Goal: Check status: Check status

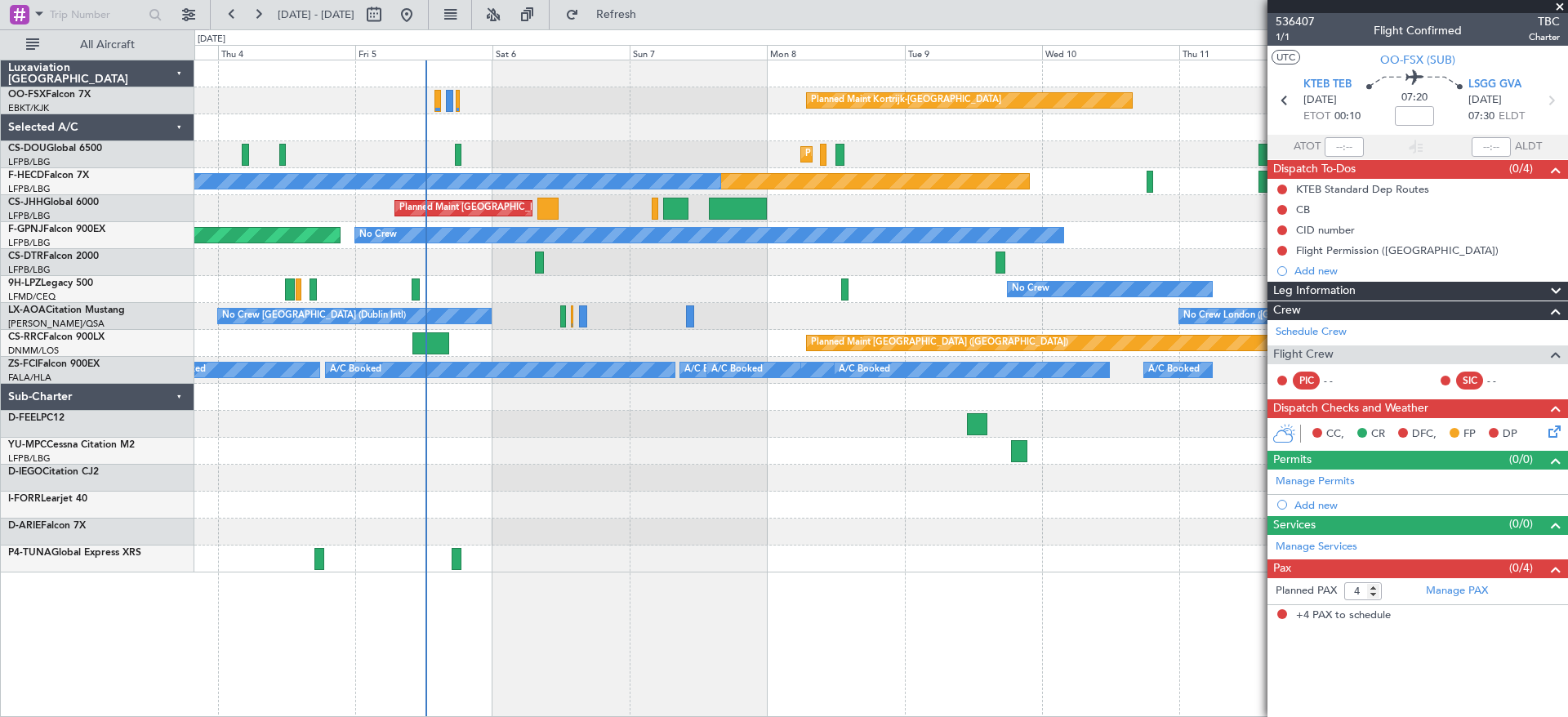
click at [565, 216] on div "Planned Maint Kortrijk-[GEOGRAPHIC_DATA] Planned Maint [GEOGRAPHIC_DATA] ([GEOG…" at bounding box center [881, 316] width 1373 height 511
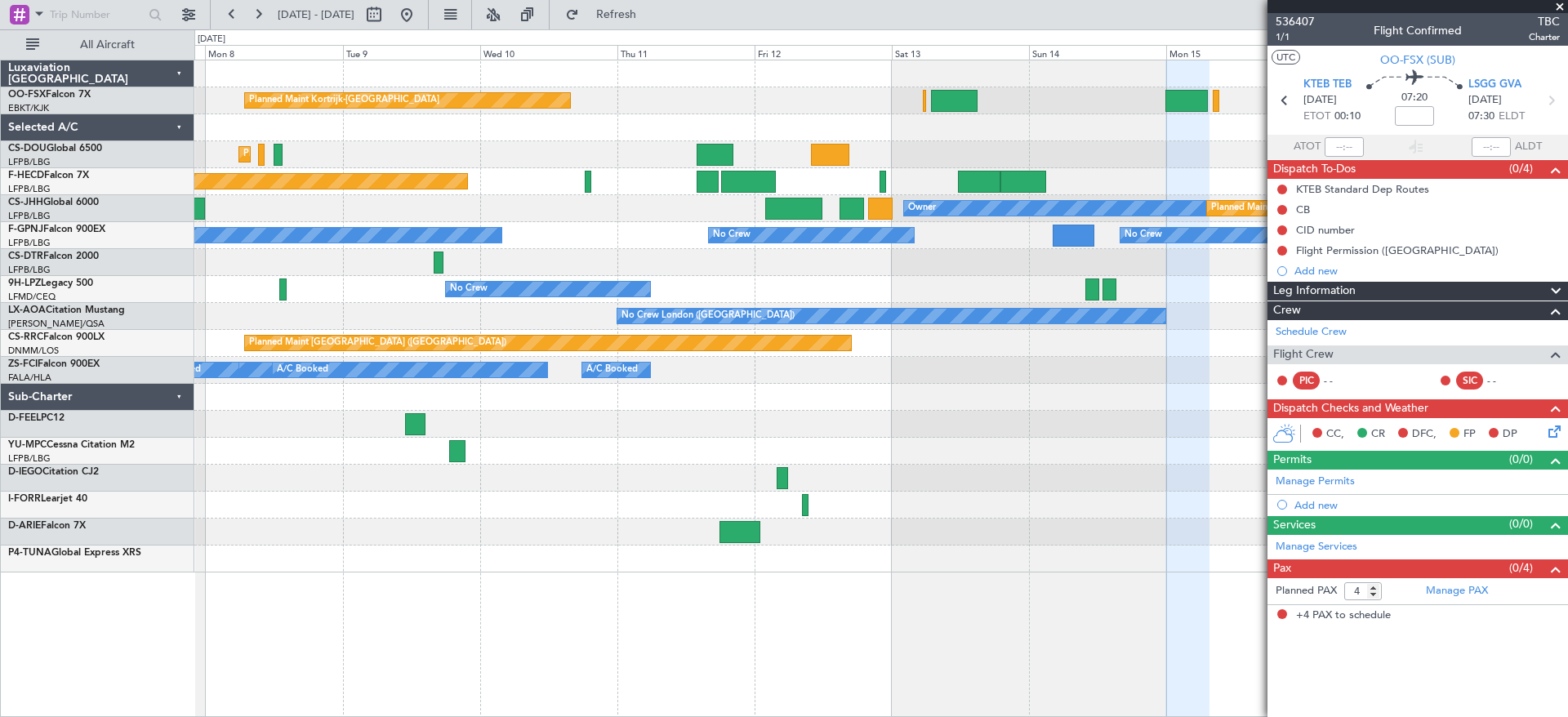
click at [497, 182] on div "Planned Maint Kortrijk-[GEOGRAPHIC_DATA] Planned Maint [GEOGRAPHIC_DATA] ([GEOG…" at bounding box center [881, 316] width 1373 height 511
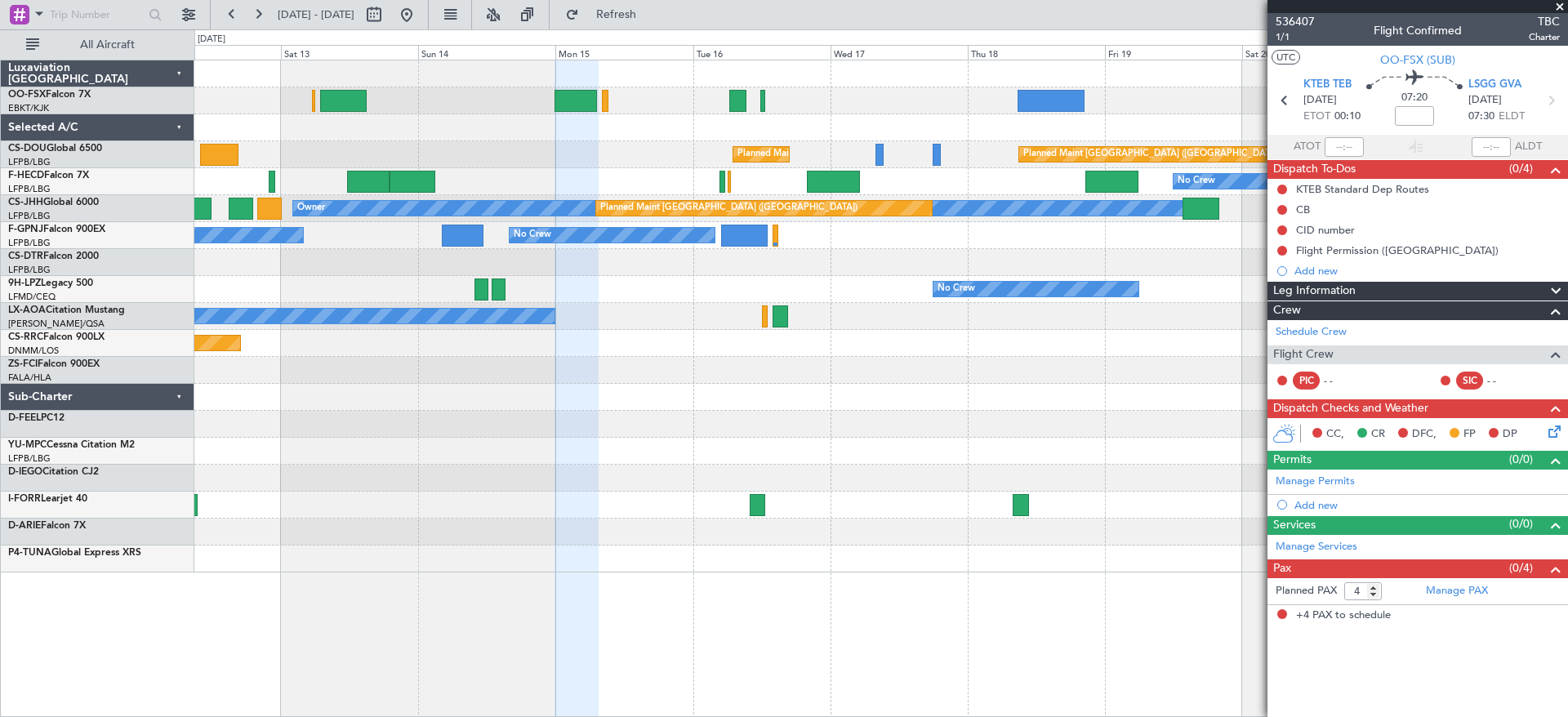
click at [466, 242] on div "Planned Maint Kortrijk-[GEOGRAPHIC_DATA] Planned Maint [GEOGRAPHIC_DATA] ([GEOG…" at bounding box center [881, 316] width 1373 height 511
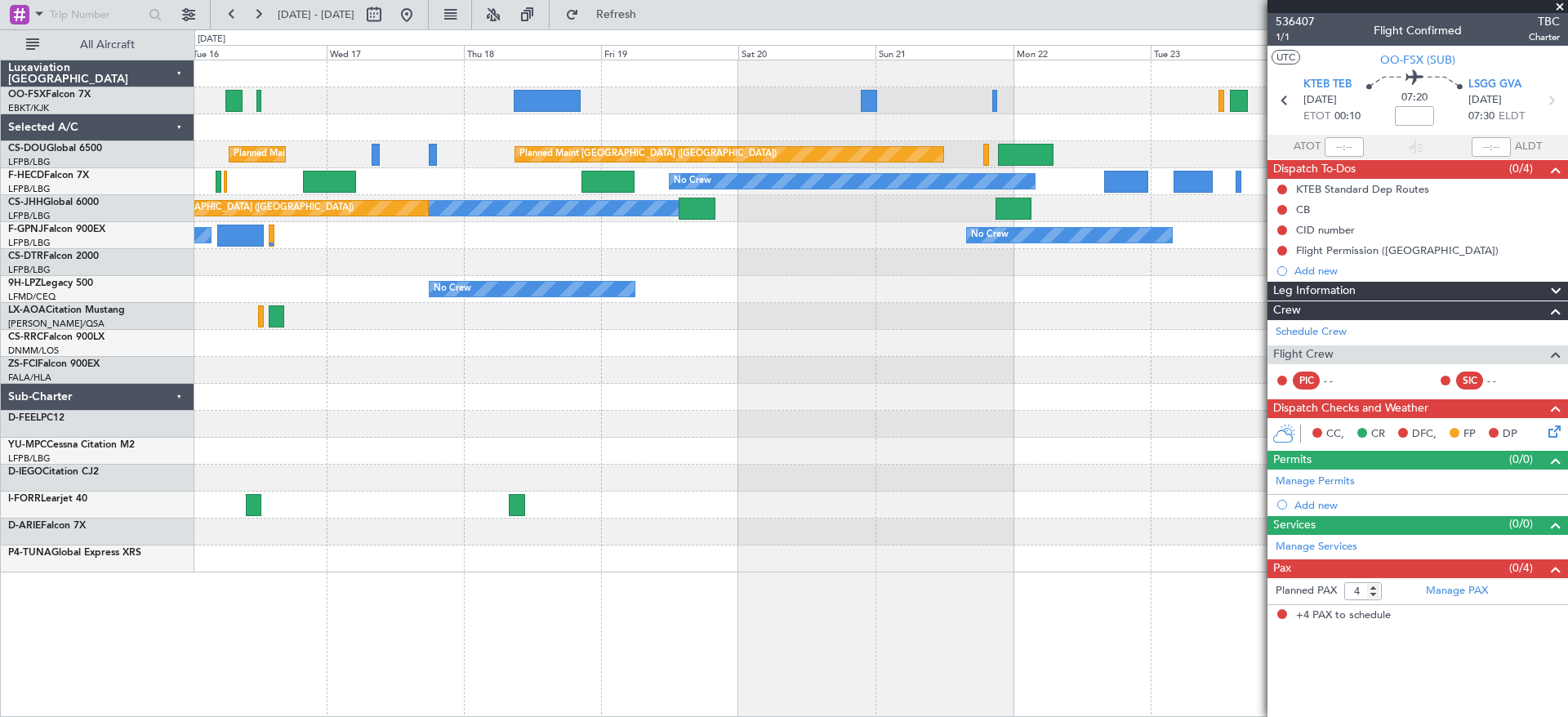
click at [345, 373] on div "A/C Booked" at bounding box center [881, 369] width 1373 height 27
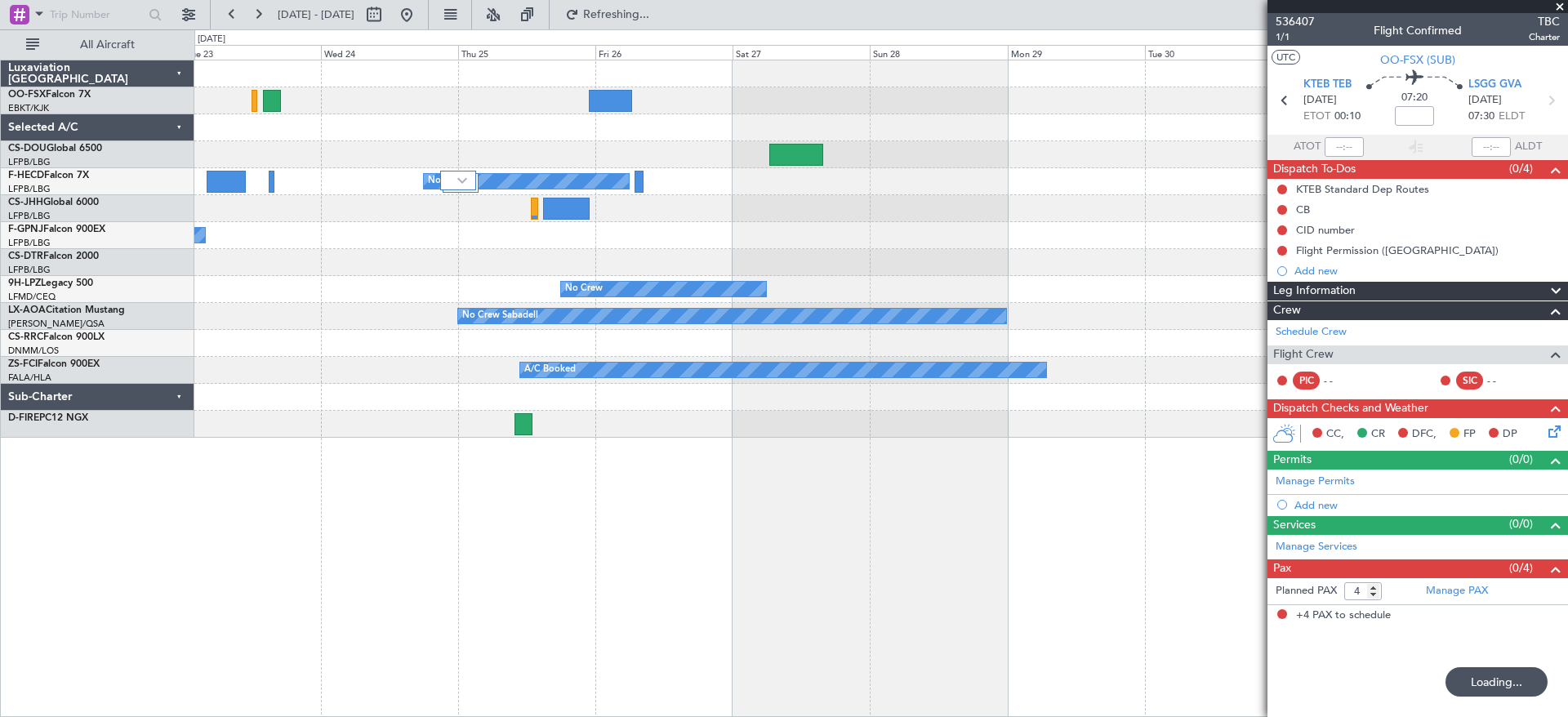
click at [287, 386] on div "Planned Maint [GEOGRAPHIC_DATA] ([GEOGRAPHIC_DATA]) No Crew No Crew No Crew No …" at bounding box center [881, 249] width 1373 height 377
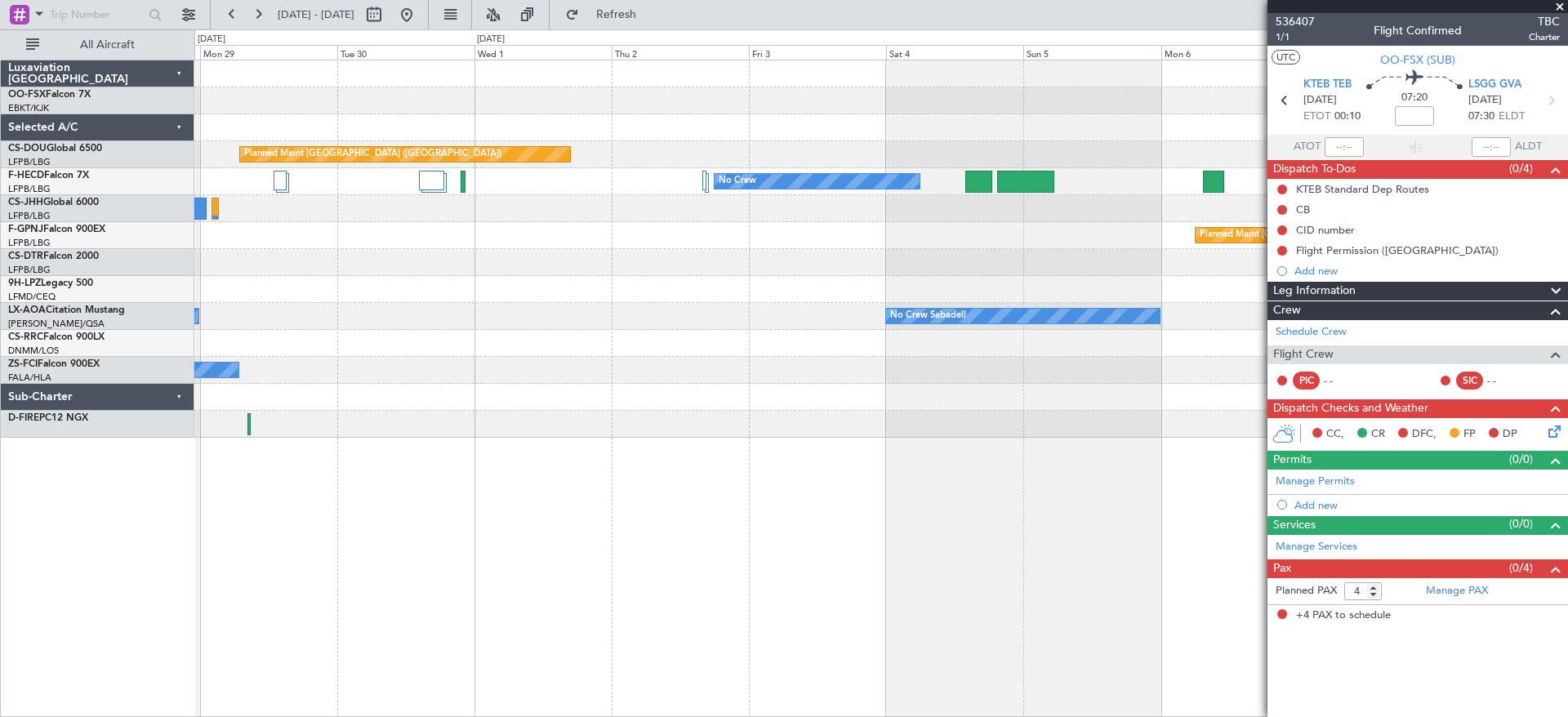
click at [321, 347] on div at bounding box center [881, 343] width 1373 height 27
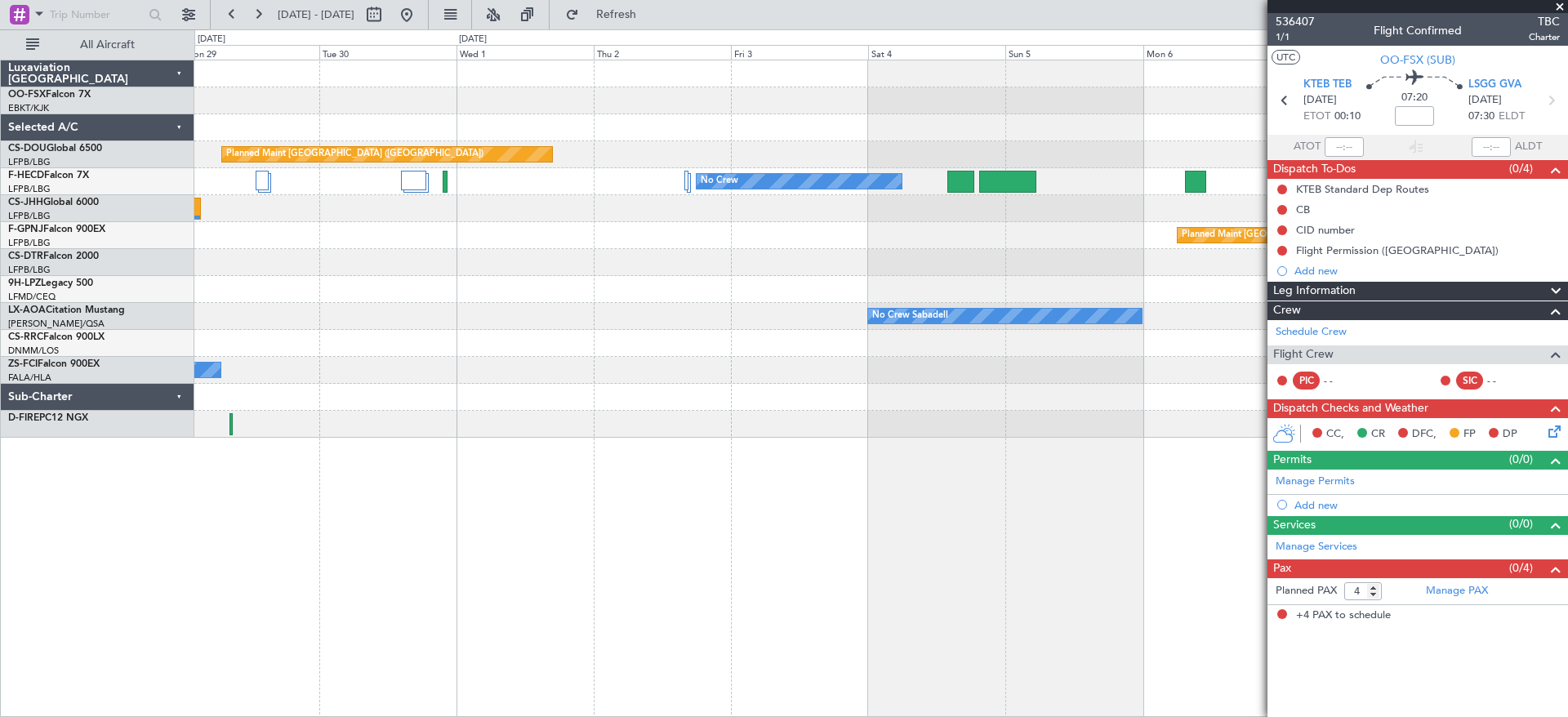
click at [129, 339] on div "Planned Maint [GEOGRAPHIC_DATA] ([GEOGRAPHIC_DATA]) No Crew Planned Maint [GEOG…" at bounding box center [784, 373] width 1568 height 687
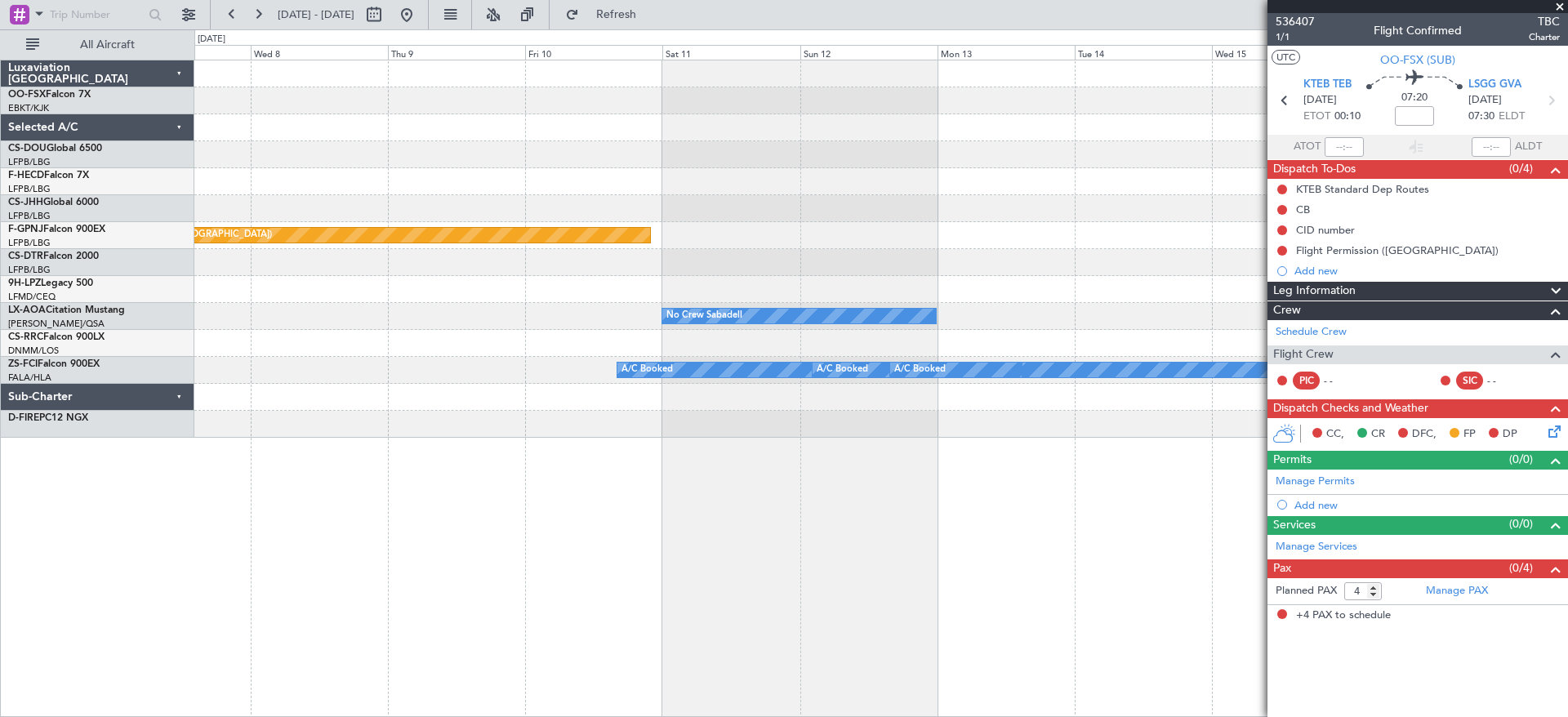
click at [424, 347] on div at bounding box center [881, 343] width 1373 height 27
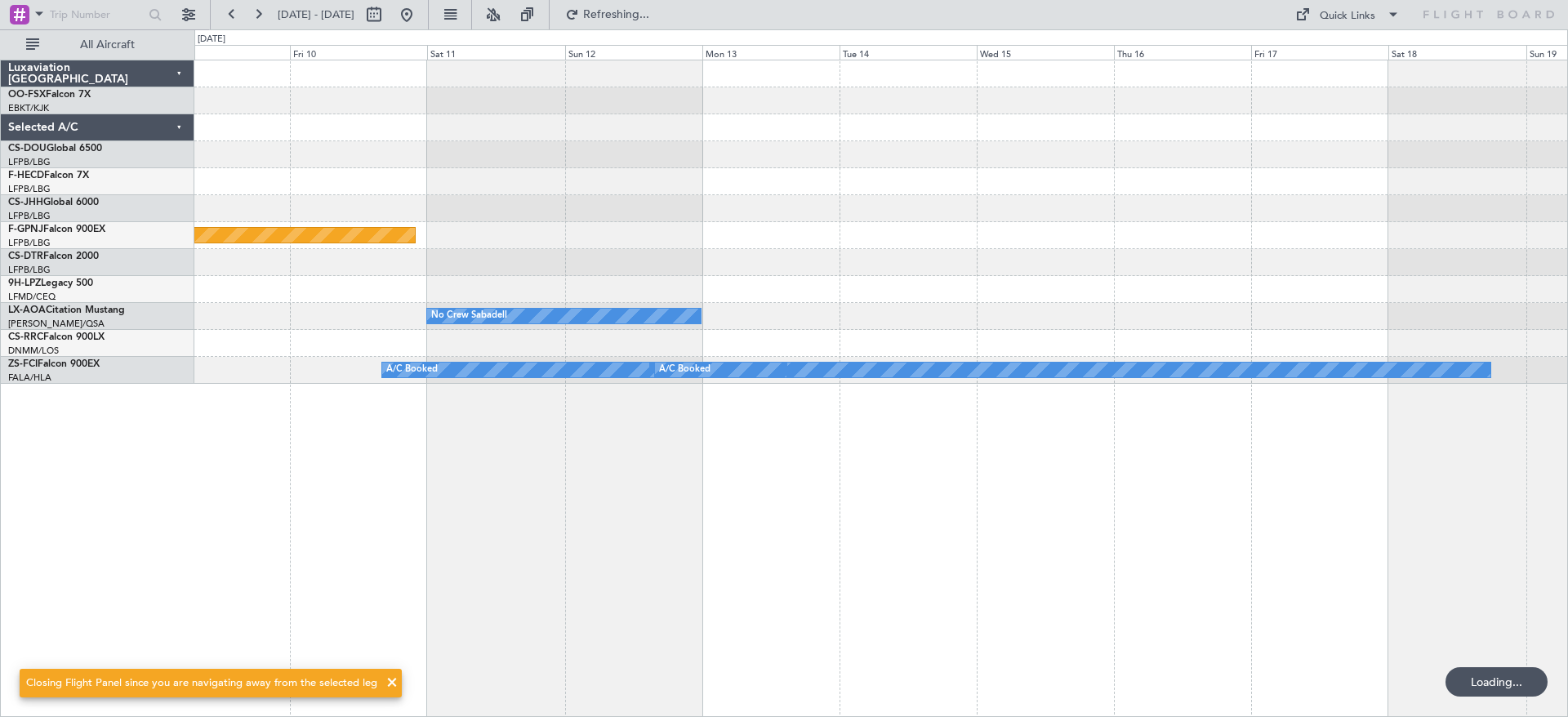
click at [509, 475] on div "Planned Maint [GEOGRAPHIC_DATA] ([GEOGRAPHIC_DATA]) No Crew Sabadell A/C Booked…" at bounding box center [881, 388] width 1374 height 657
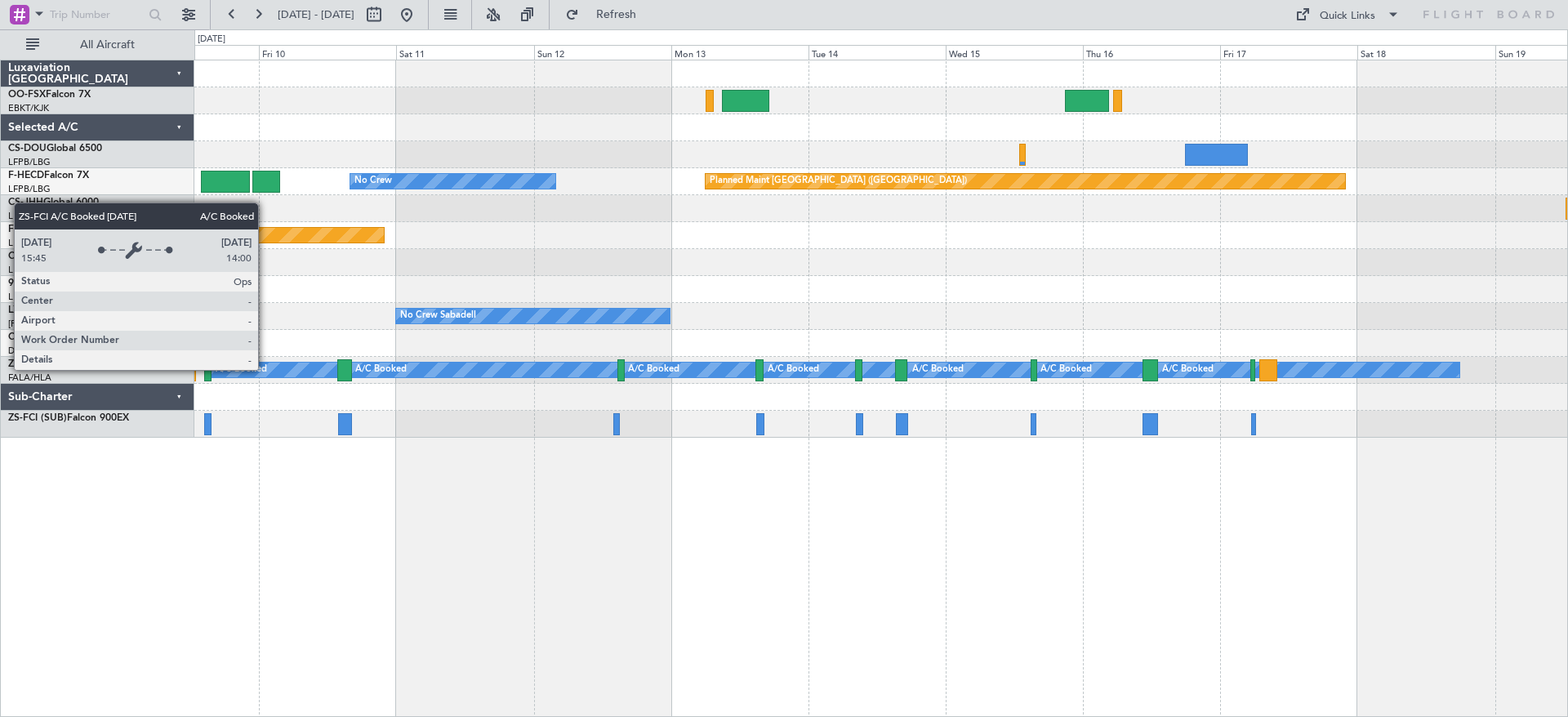
click at [267, 370] on div "A/C Booked" at bounding box center [241, 369] width 52 height 25
